Goal: Information Seeking & Learning: Learn about a topic

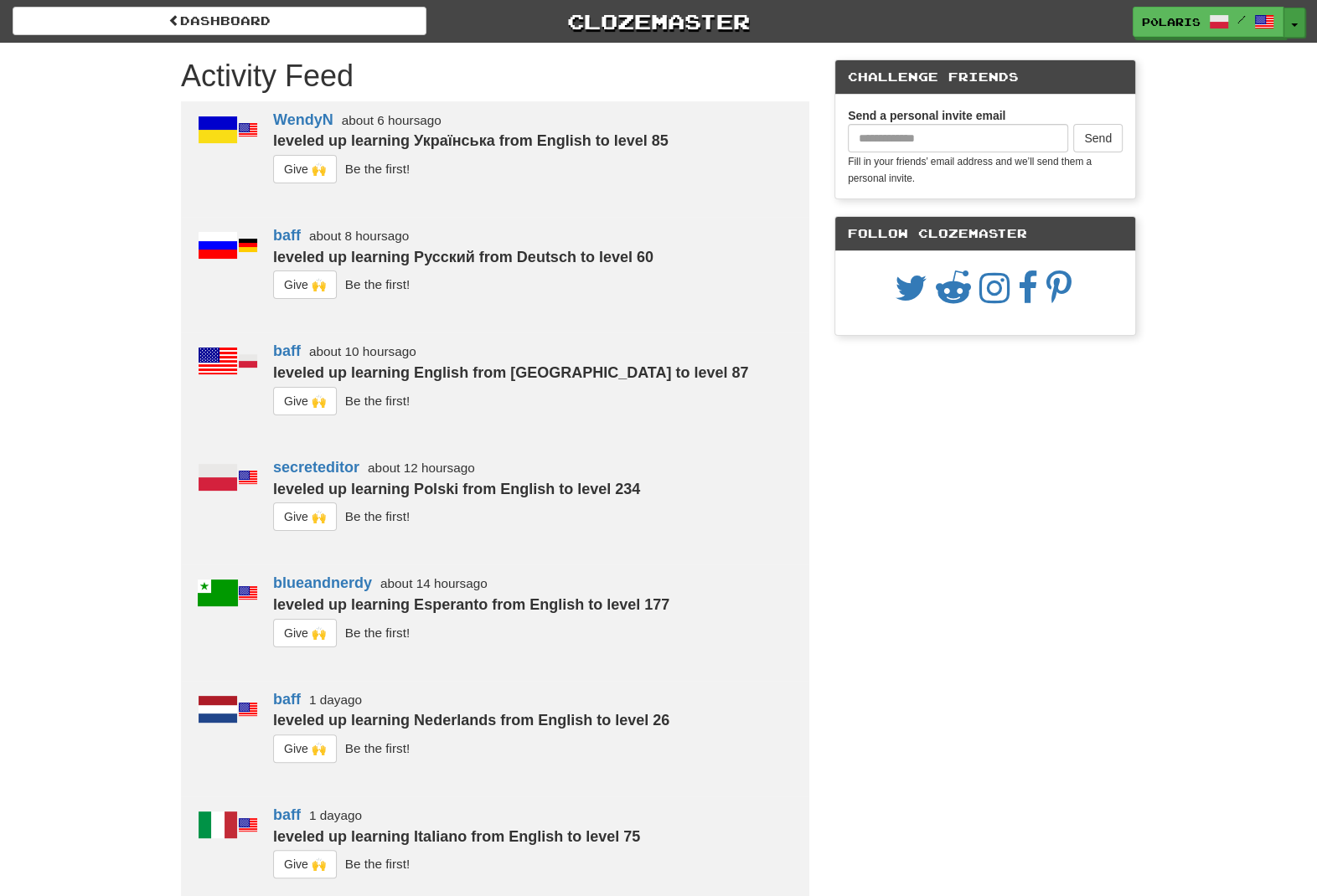
click at [1293, 28] on button "Toggle Dropdown" at bounding box center [1294, 23] width 22 height 30
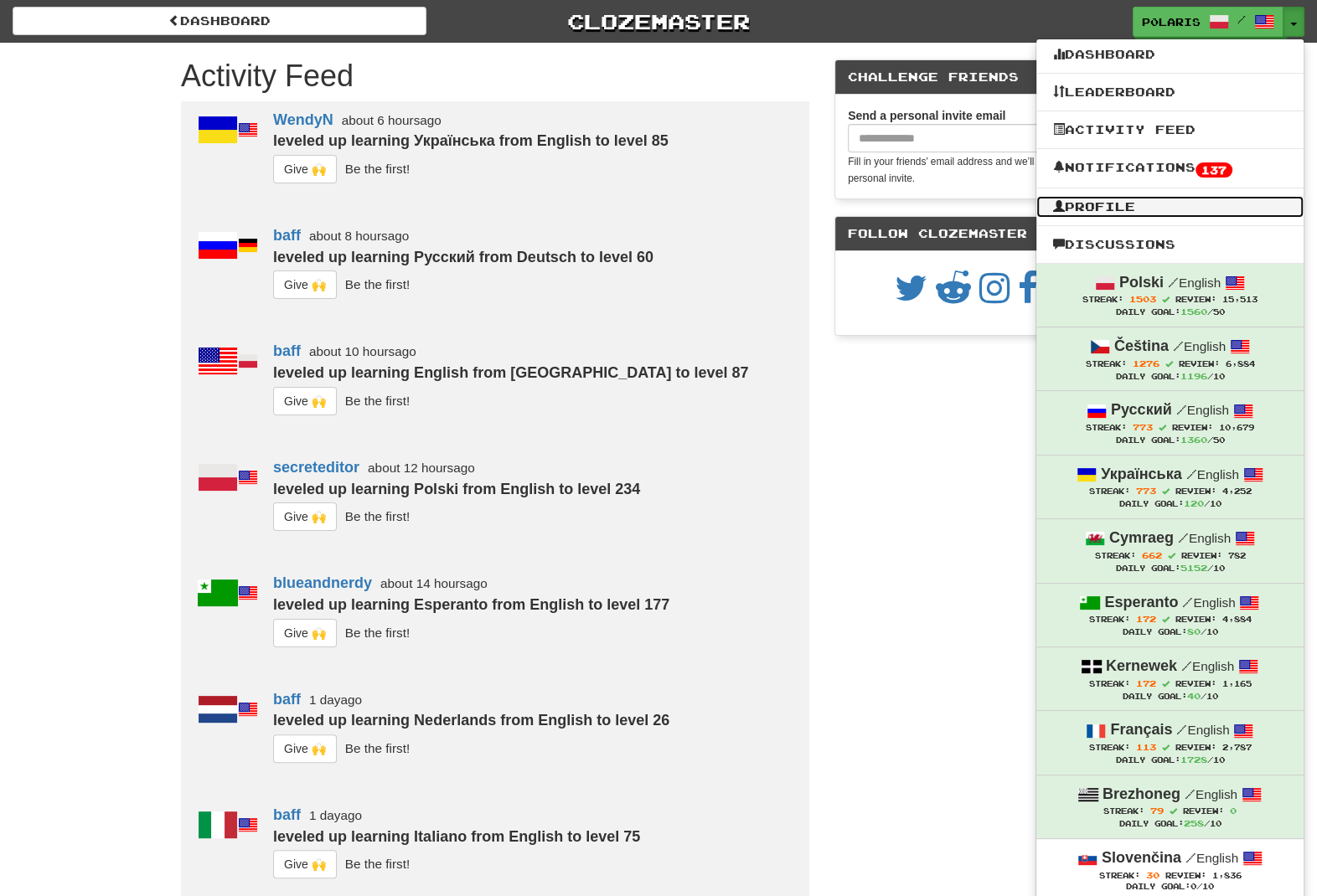
click at [1066, 206] on link "Profile" at bounding box center [1170, 206] width 267 height 22
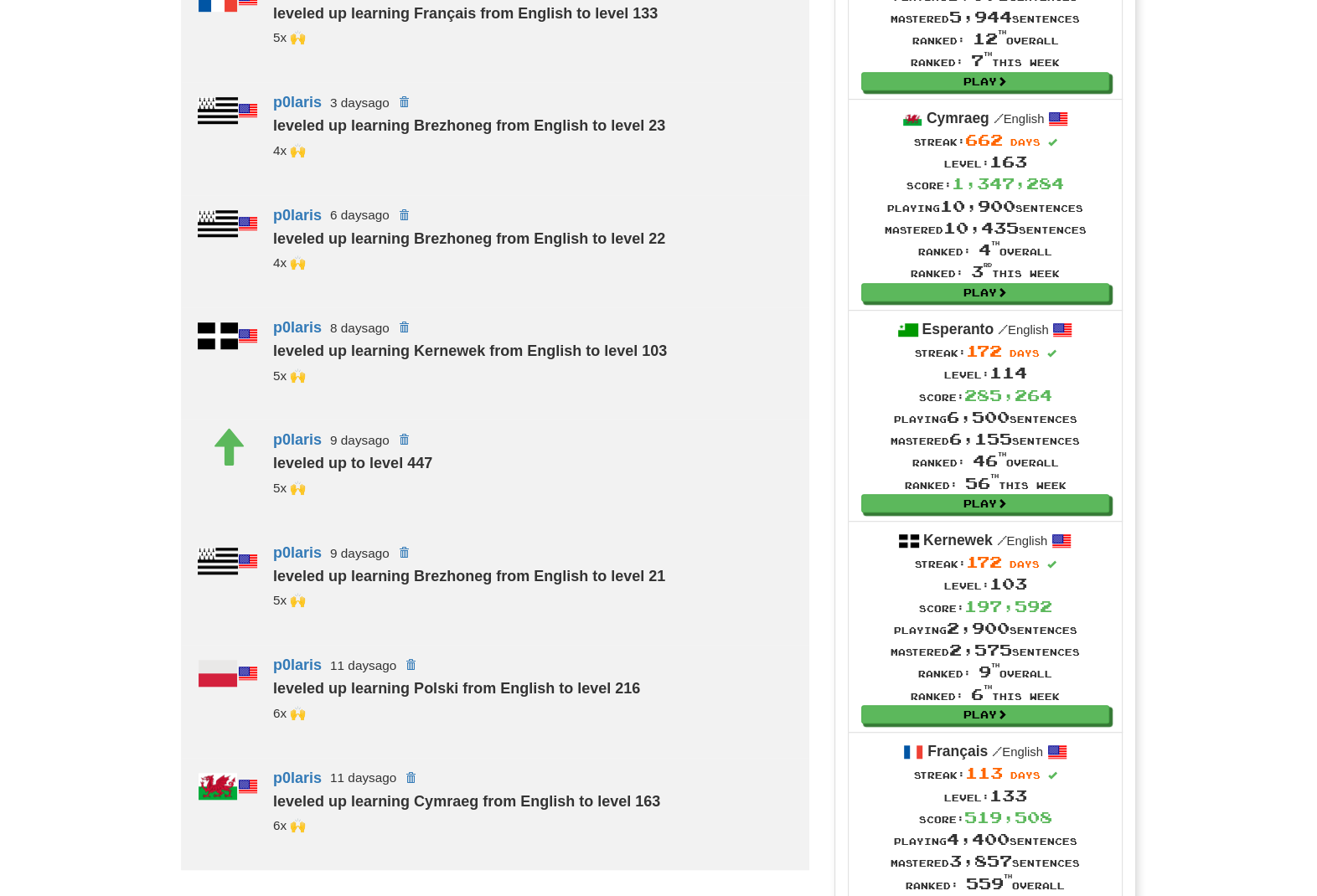
scroll to position [724, 0]
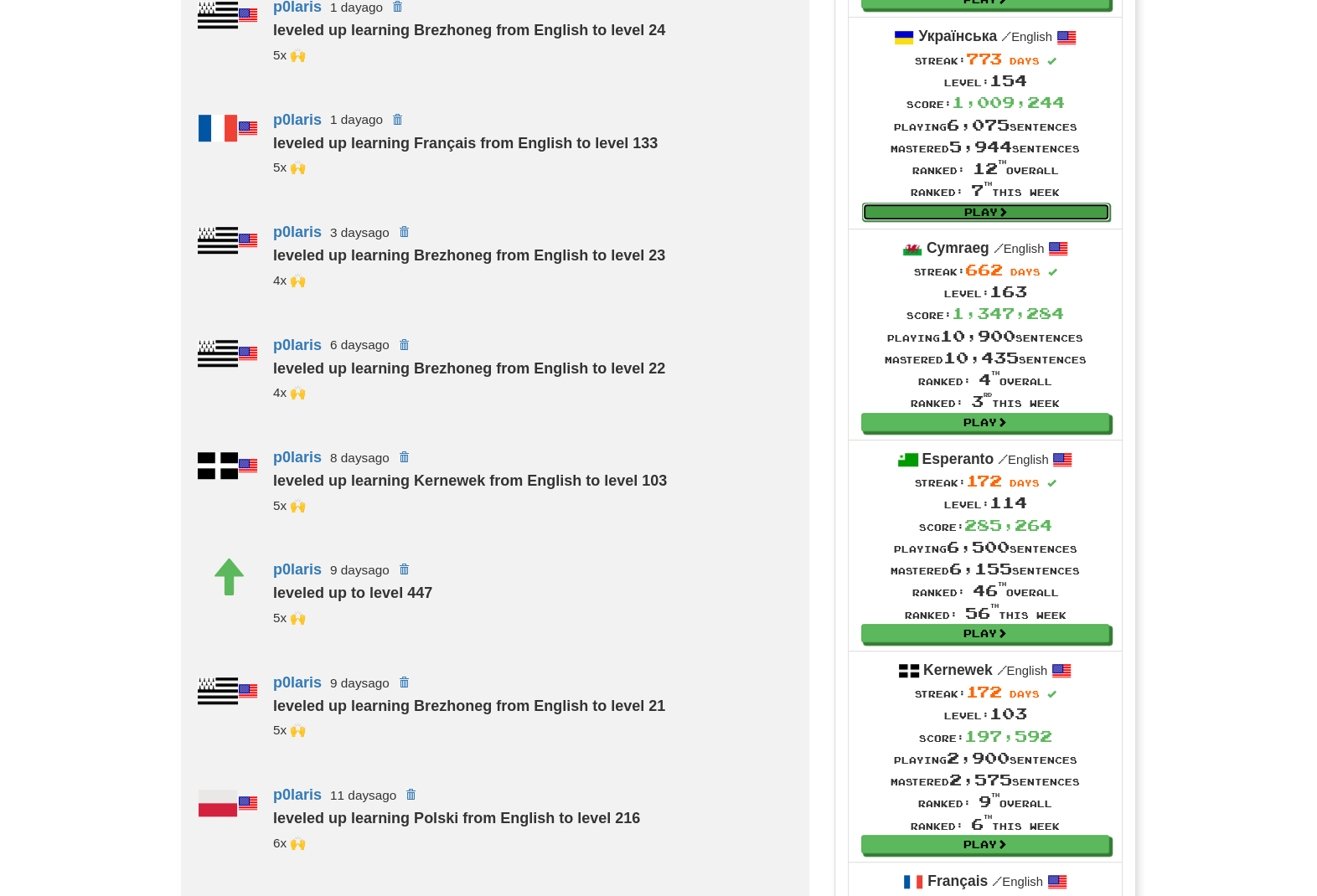
click at [1025, 220] on link "Play" at bounding box center [985, 212] width 248 height 19
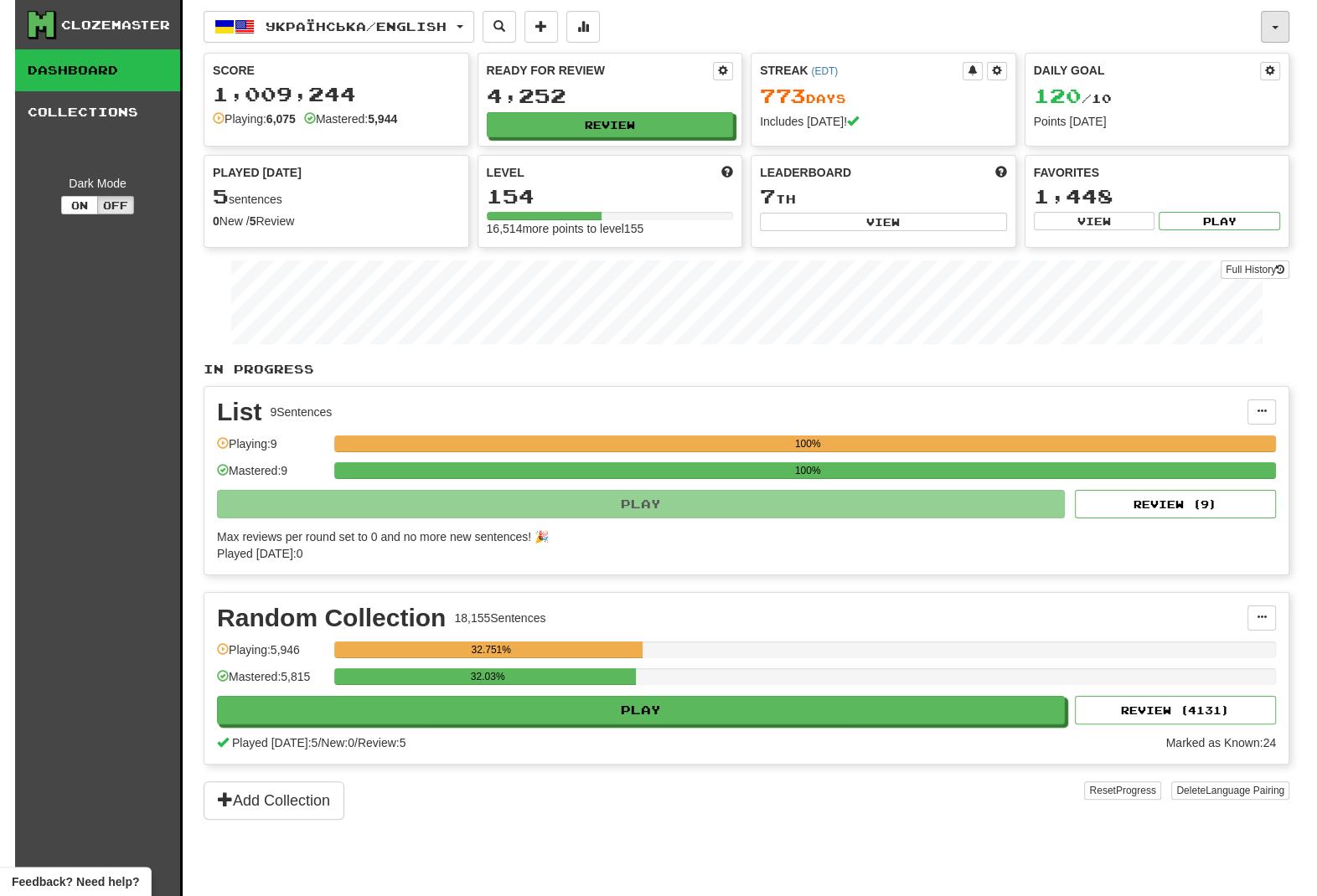
click at [1283, 27] on button "button" at bounding box center [1275, 26] width 28 height 32
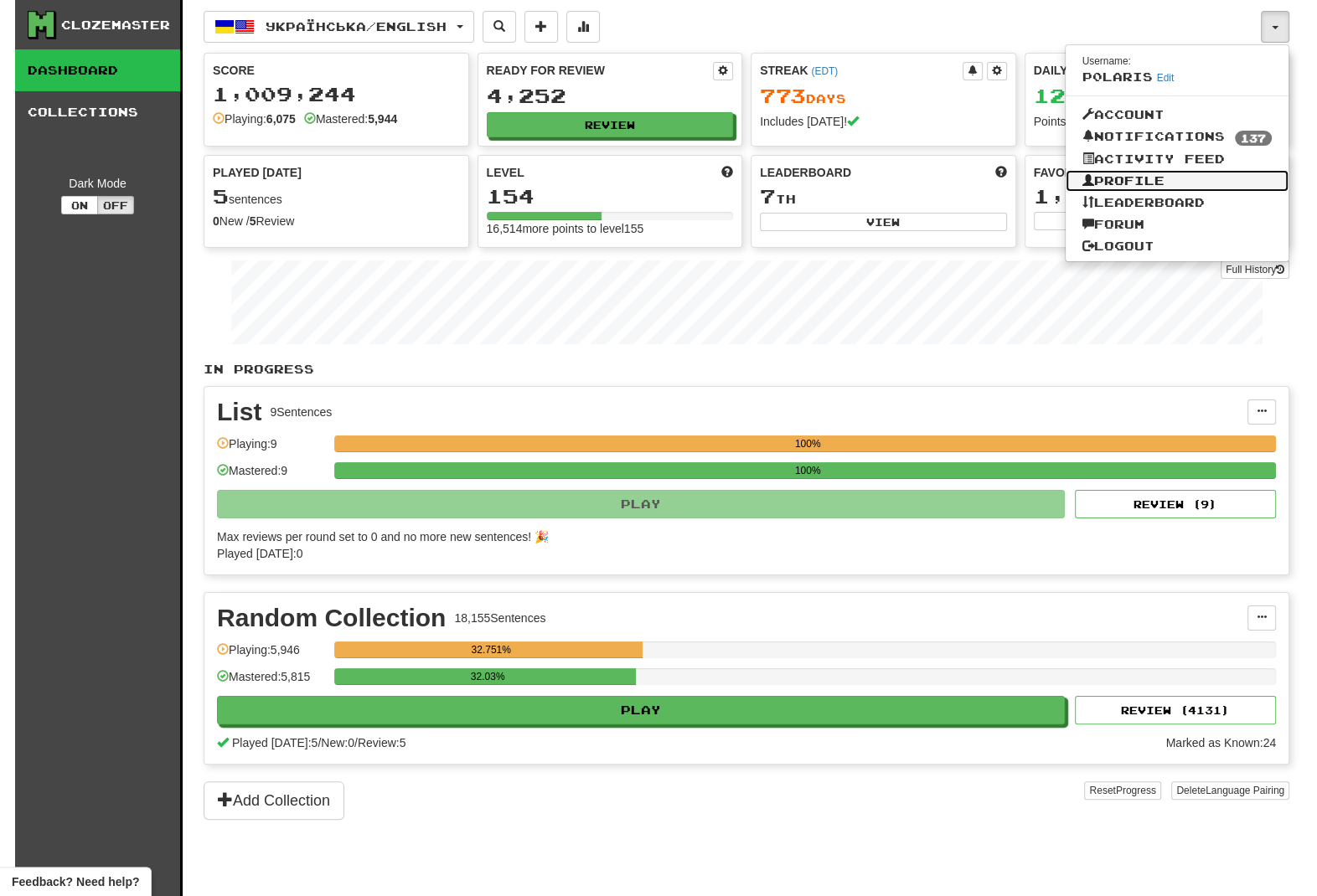
click at [1207, 191] on link "Profile" at bounding box center [1178, 181] width 224 height 22
